Goal: Task Accomplishment & Management: Complete application form

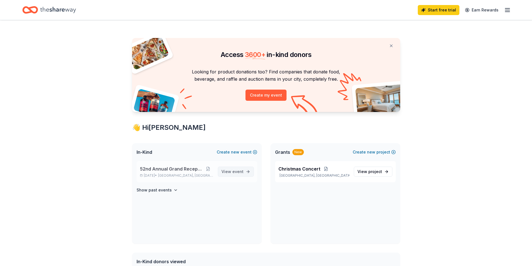
click at [235, 170] on span "event" at bounding box center [237, 171] width 11 height 5
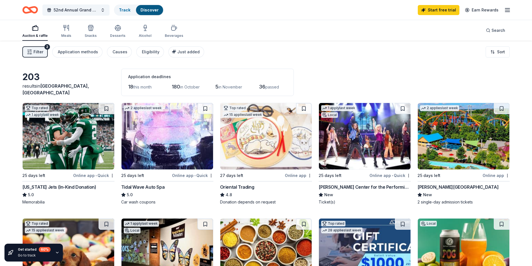
click at [71, 147] on img at bounding box center [69, 136] width 92 height 66
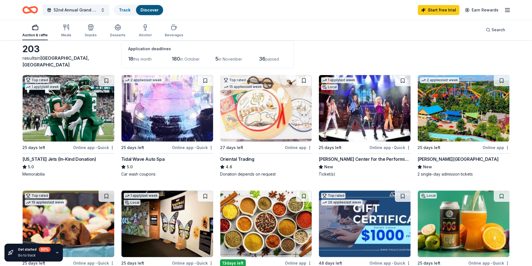
click at [367, 131] on img at bounding box center [365, 108] width 92 height 66
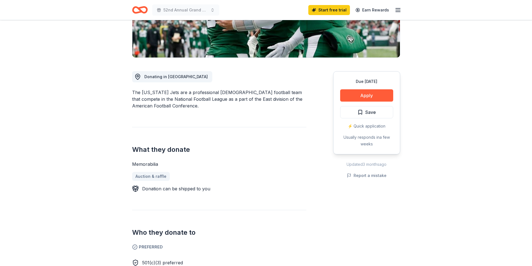
scroll to position [112, 0]
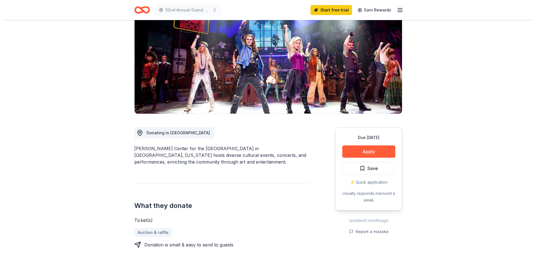
scroll to position [28, 0]
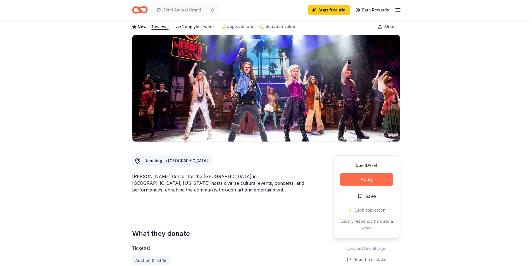
click at [367, 176] on button "Apply" at bounding box center [366, 179] width 53 height 12
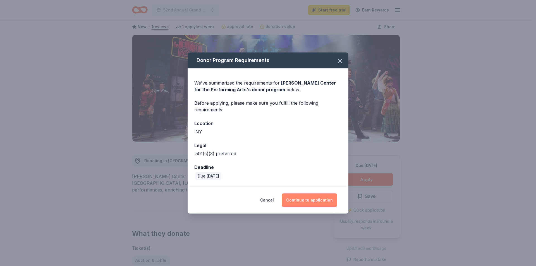
click at [302, 198] on button "Continue to application" at bounding box center [310, 200] width 56 height 13
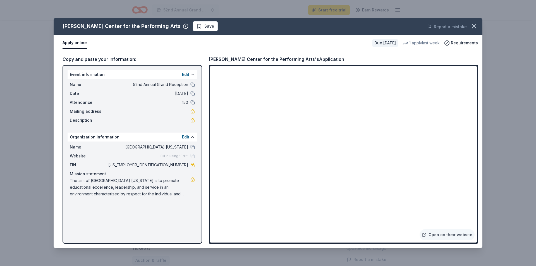
click at [76, 42] on button "Apply online" at bounding box center [75, 43] width 24 height 12
click at [84, 42] on button "Apply online" at bounding box center [75, 43] width 24 height 12
click at [83, 42] on button "Apply online" at bounding box center [75, 43] width 24 height 12
click at [473, 27] on icon "button" at bounding box center [474, 26] width 4 height 4
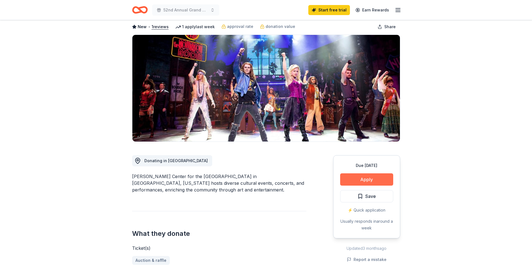
click at [369, 178] on button "Apply" at bounding box center [366, 179] width 53 height 12
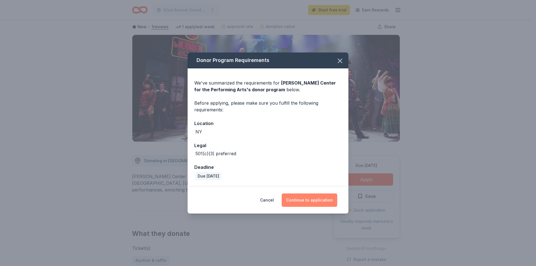
click at [315, 197] on button "Continue to application" at bounding box center [310, 200] width 56 height 13
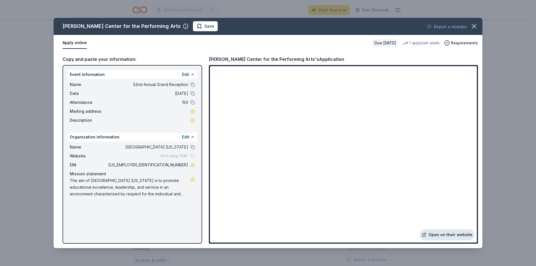
click at [439, 234] on link "Open on their website" at bounding box center [447, 234] width 55 height 11
